Goal: Find specific page/section: Find specific page/section

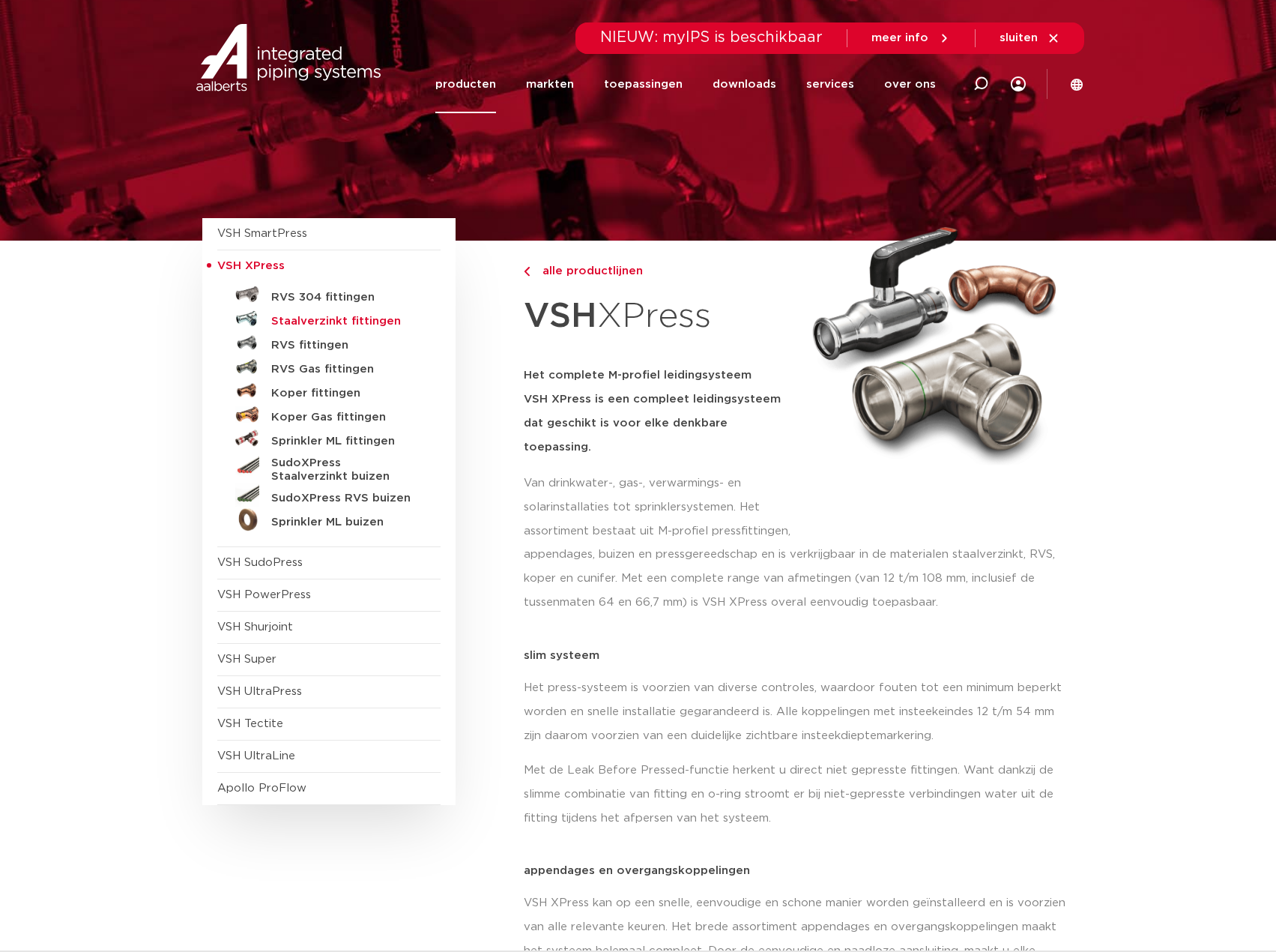
click at [359, 318] on h5 "Staalverzinkt fittingen" at bounding box center [345, 322] width 148 height 13
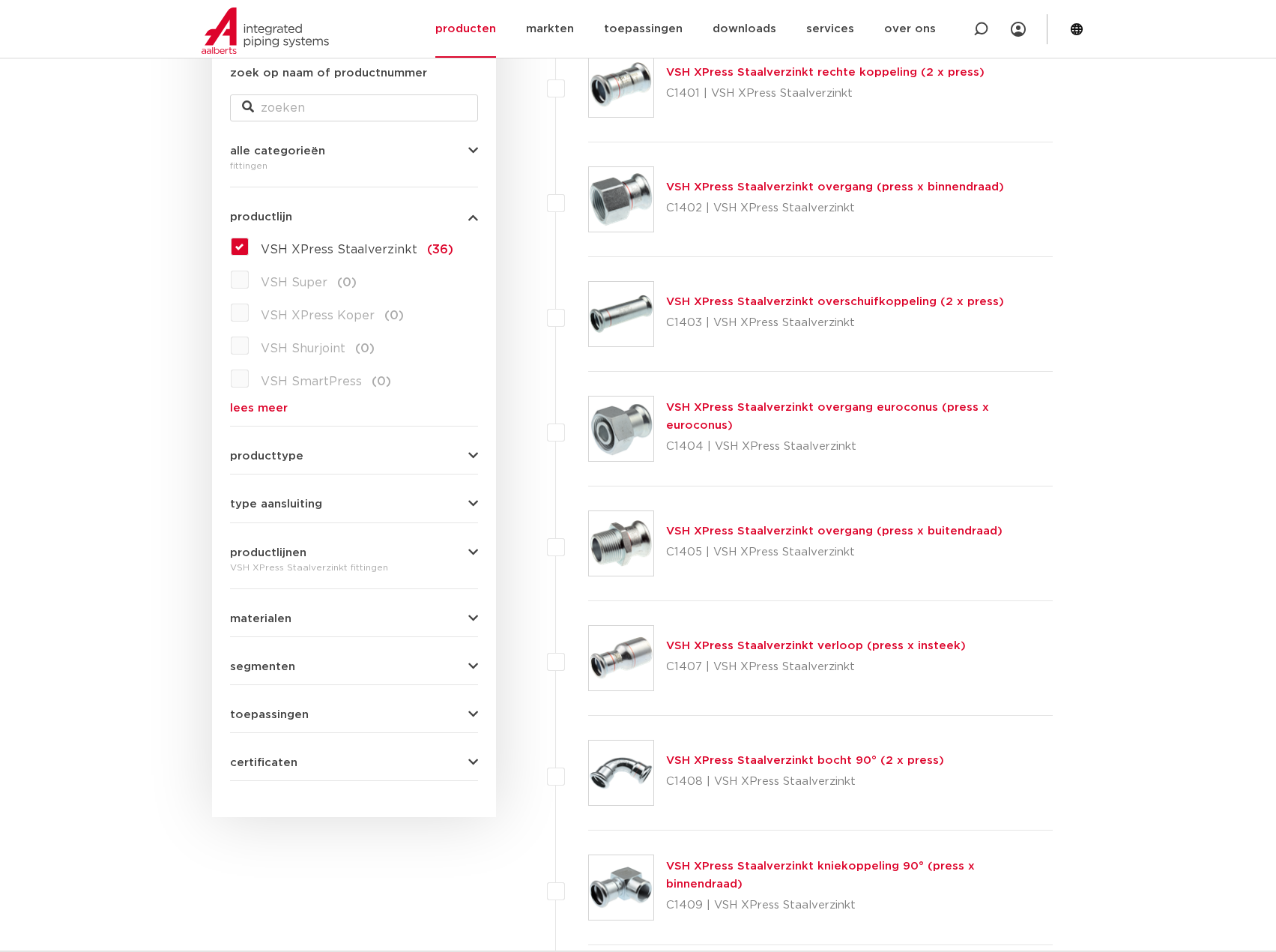
scroll to position [225, 0]
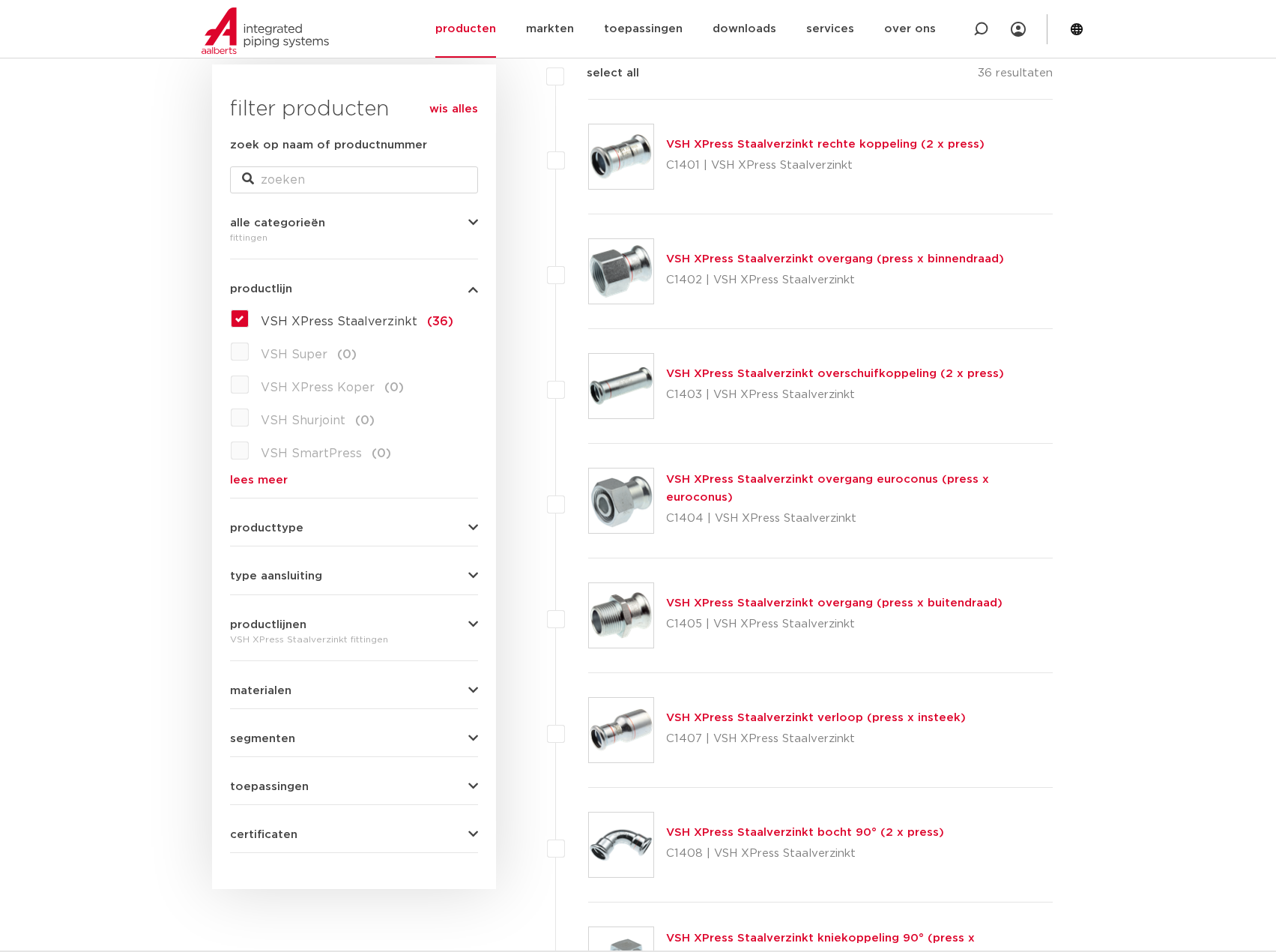
click at [781, 600] on link "VSH XPress Staalverzinkt overgang (press x buitendraad)" at bounding box center [835, 603] width 337 height 12
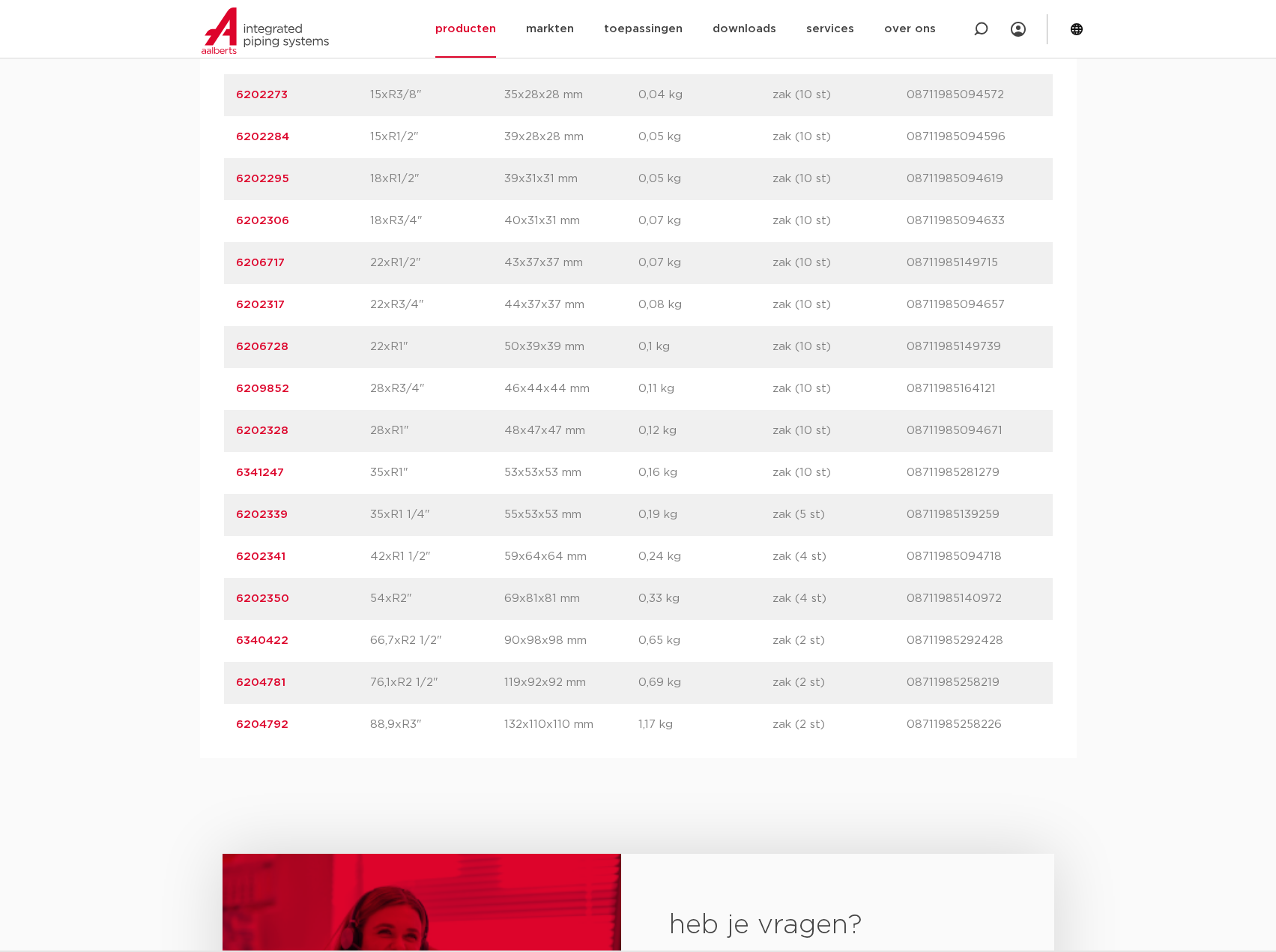
scroll to position [1124, 0]
